Goal: Find specific page/section: Find specific page/section

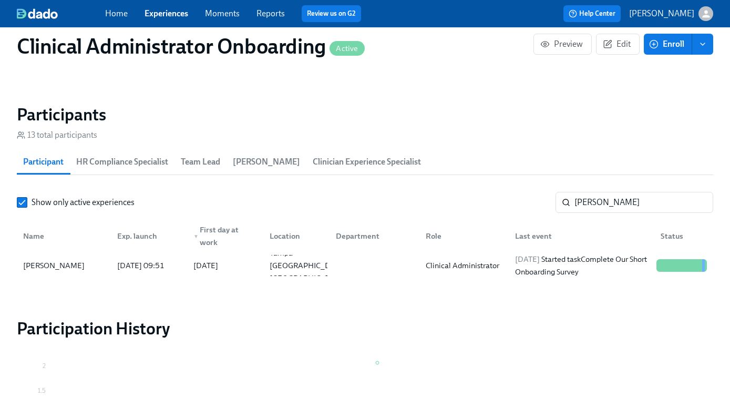
scroll to position [0, 6600]
click at [168, 17] on link "Experiences" at bounding box center [166, 13] width 44 height 10
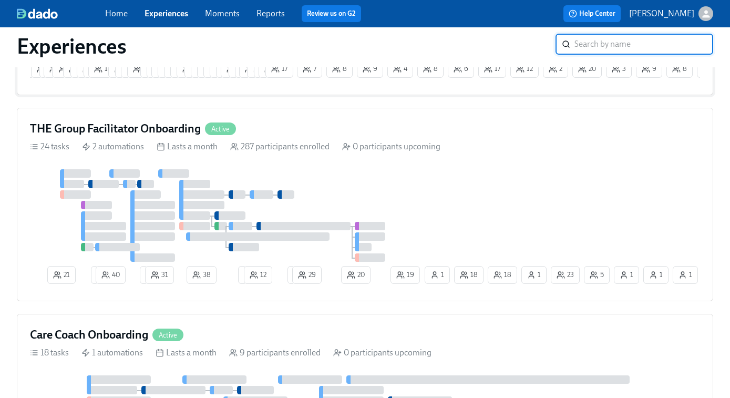
scroll to position [291, 0]
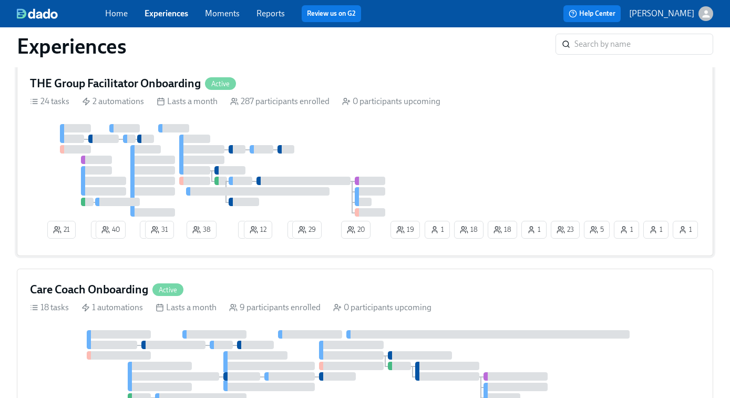
click at [506, 151] on div "21 2 40 2 31 38 2 12 2 29 20 5 1 23 18 1 1 1 18 19 1" at bounding box center [365, 183] width 670 height 119
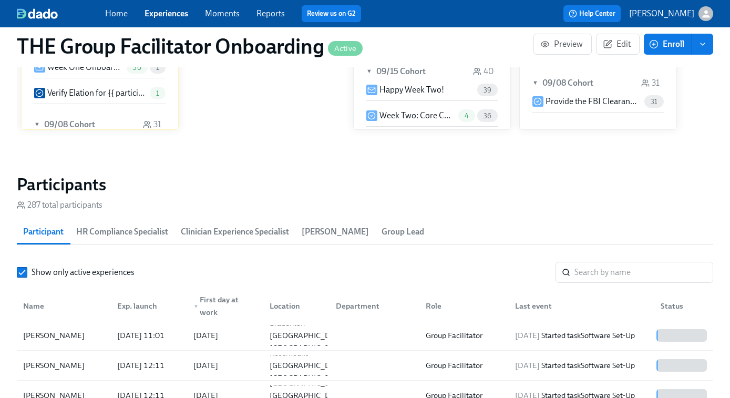
scroll to position [812, 0]
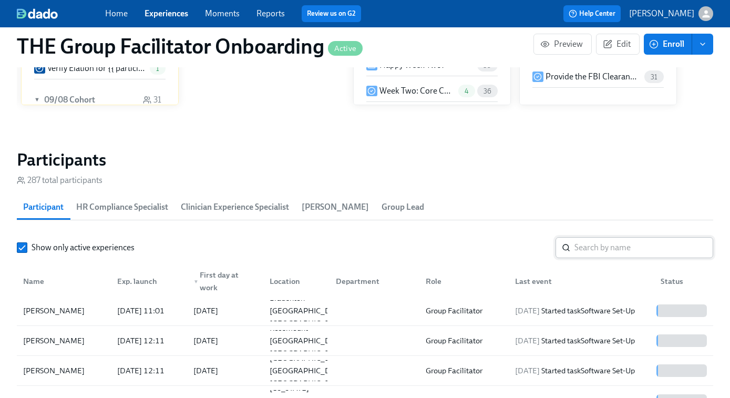
click at [608, 245] on input "search" at bounding box center [643, 247] width 139 height 21
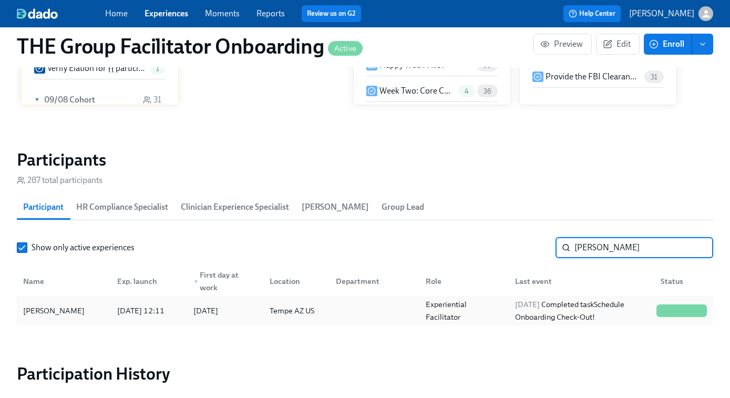
type input "[PERSON_NAME]"
click at [533, 308] on span "[DATE]" at bounding box center [527, 303] width 25 height 9
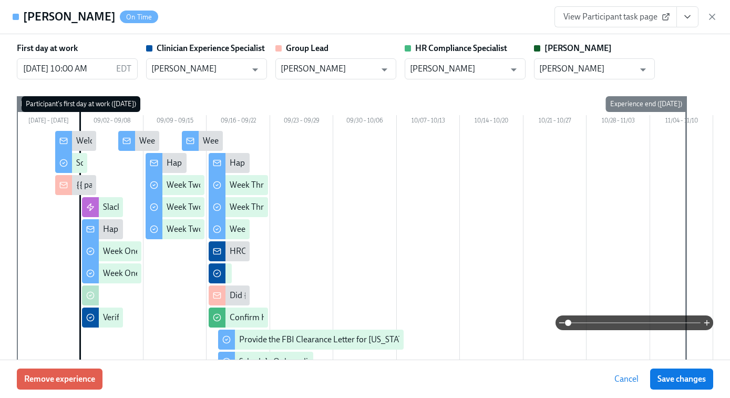
click at [689, 20] on icon "View task page" at bounding box center [687, 17] width 11 height 11
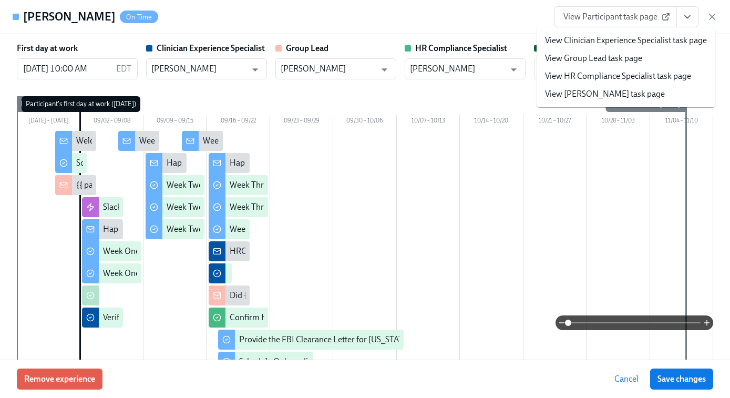
click at [631, 40] on link "View Clinician Experience Specialist task page" at bounding box center [626, 41] width 162 height 12
